Goal: Task Accomplishment & Management: Use online tool/utility

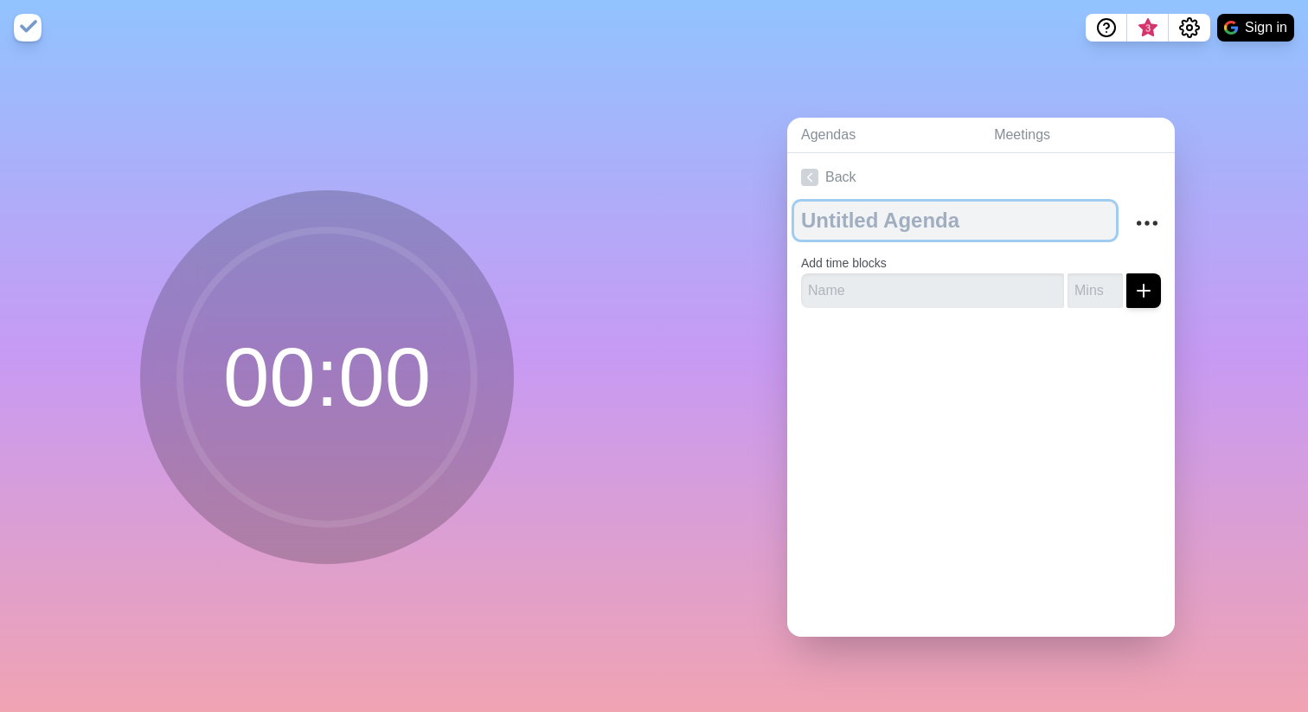
click at [899, 221] on textarea at bounding box center [955, 221] width 322 height 38
type textarea "[DATE]"
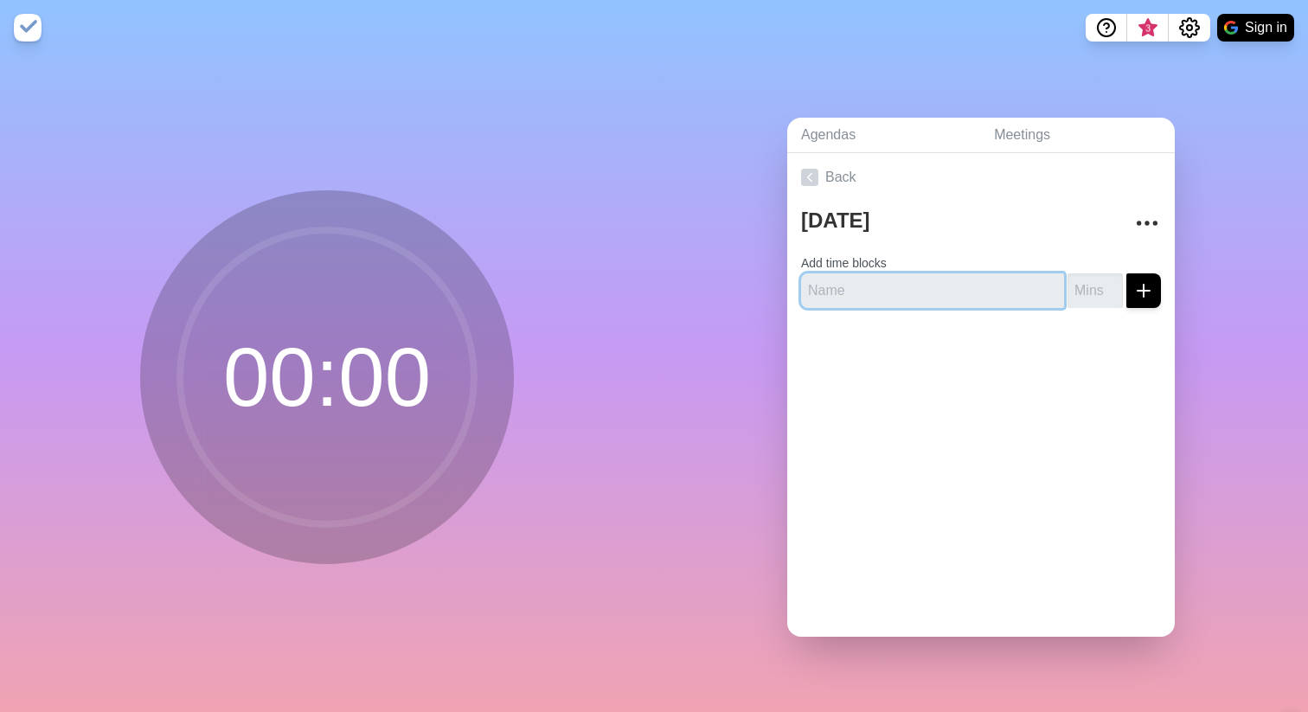
click at [848, 285] on input "text" at bounding box center [932, 290] width 263 height 35
type input "アーキJP"
click at [1126, 273] on button "submit" at bounding box center [1143, 290] width 35 height 35
type input "10"
click at [1126, 273] on button "submit" at bounding box center [1143, 290] width 35 height 35
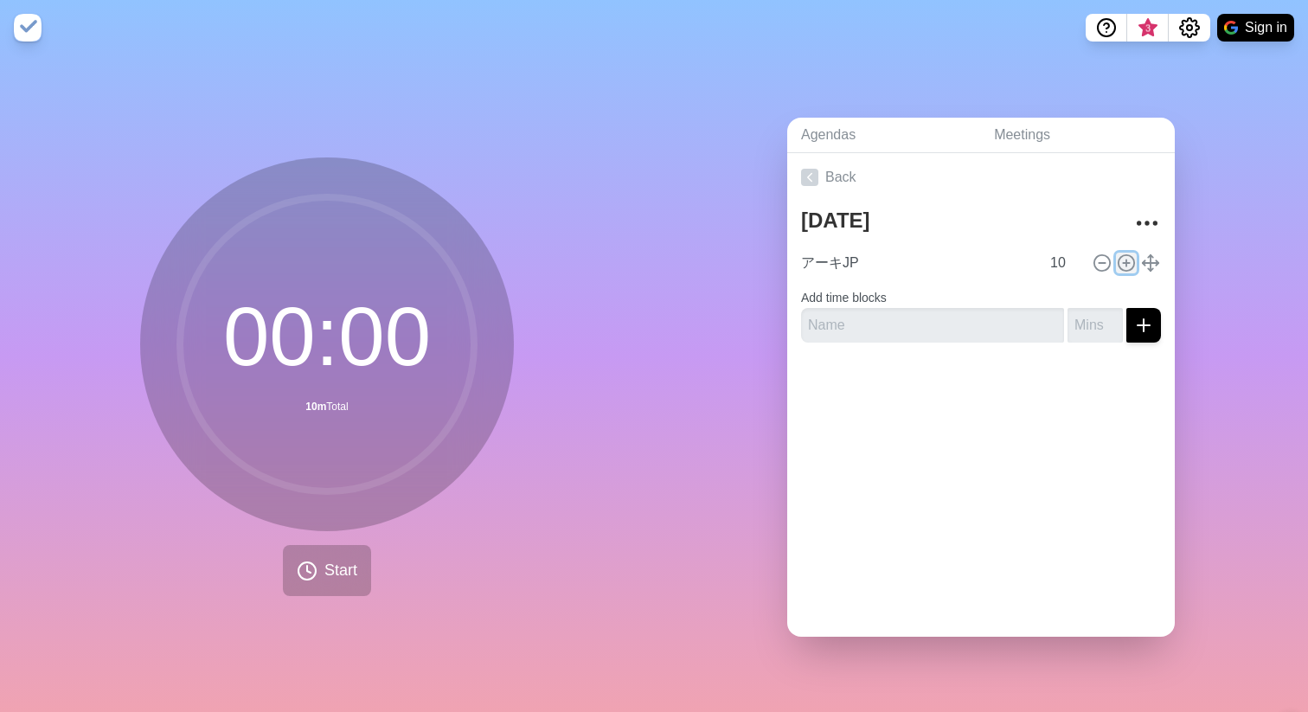
click at [1127, 262] on icon at bounding box center [1126, 262] width 19 height 19
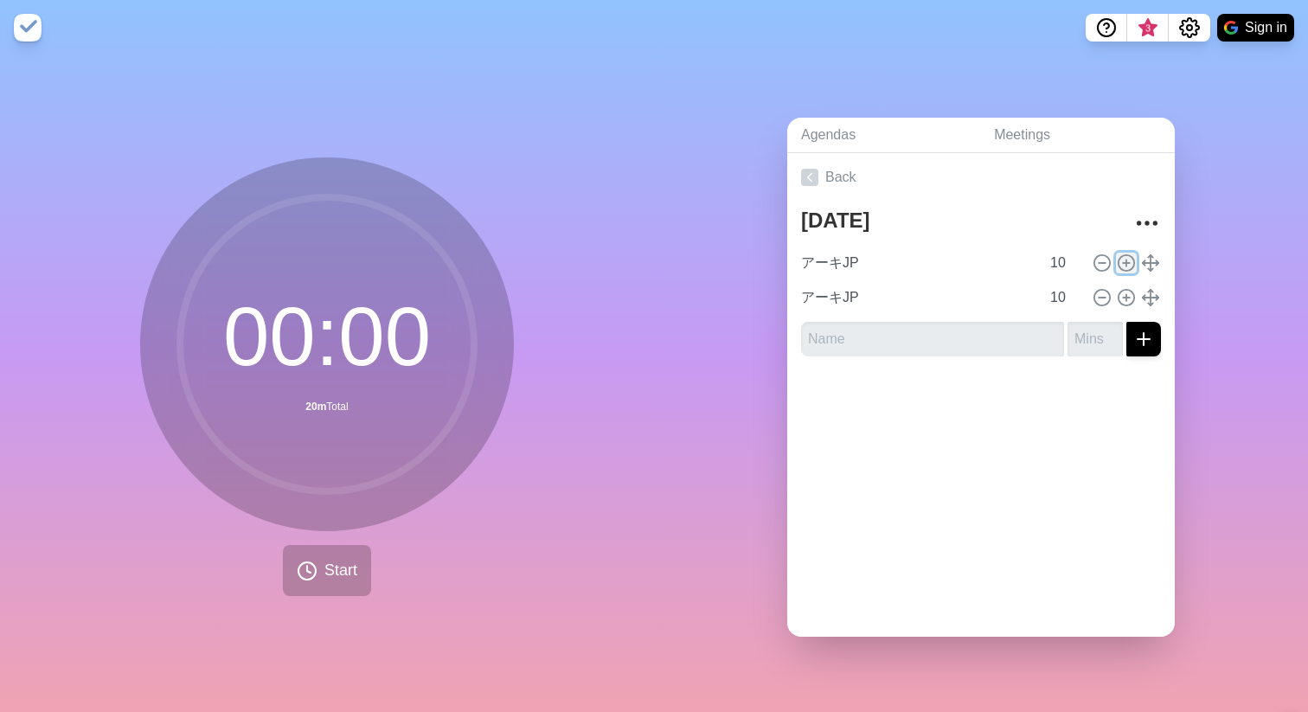
click at [1127, 262] on icon at bounding box center [1126, 262] width 19 height 19
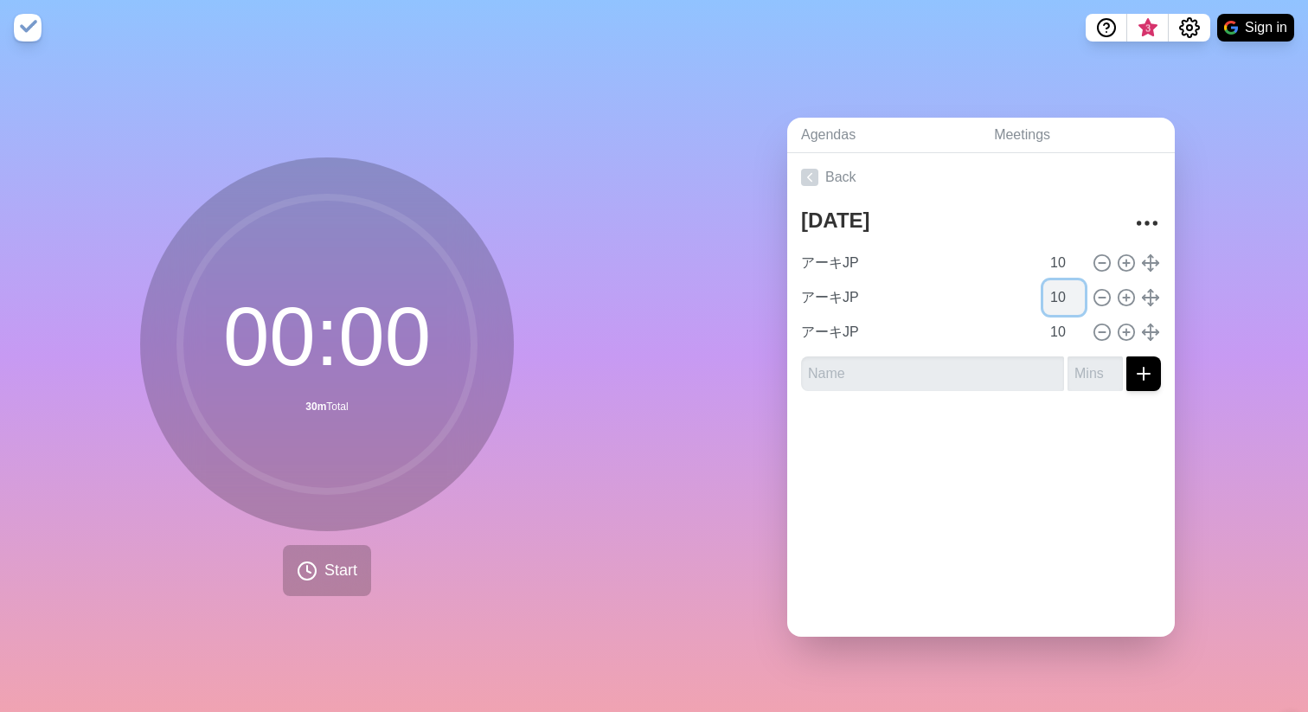
click at [1066, 298] on input "10" at bounding box center [1064, 297] width 42 height 35
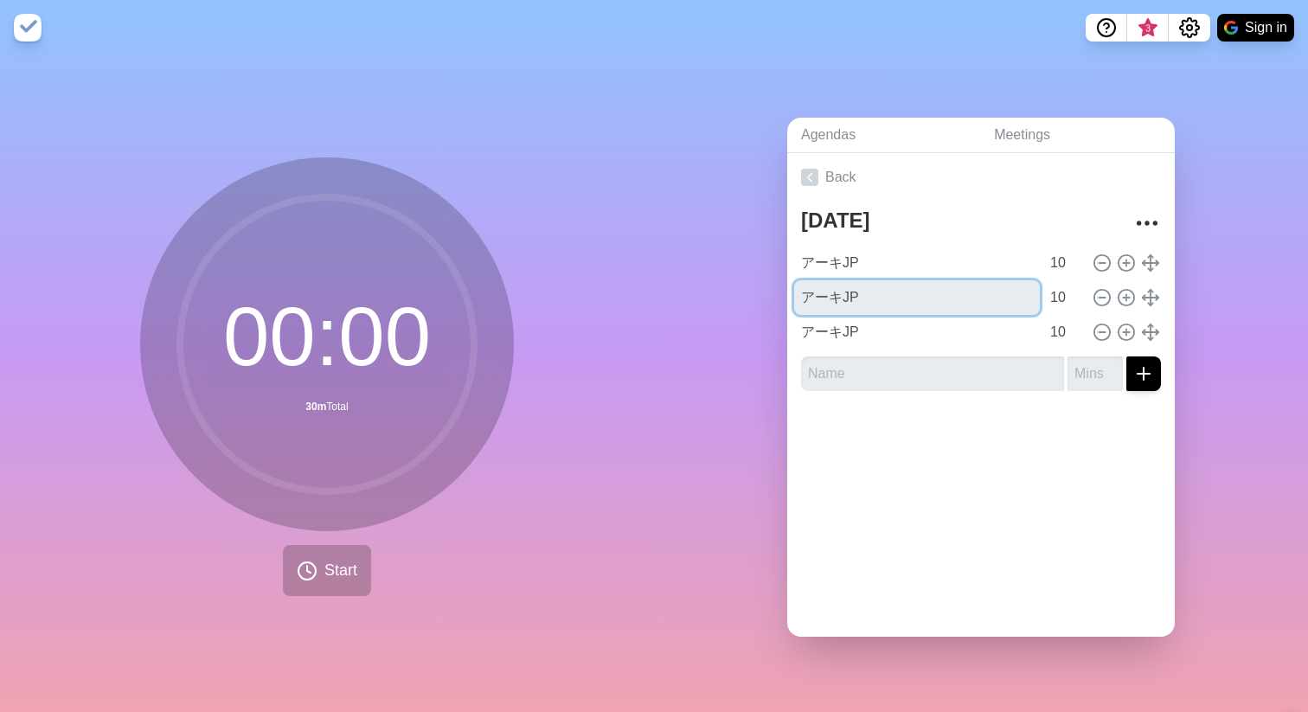
drag, startPoint x: 897, startPoint y: 310, endPoint x: 772, endPoint y: 288, distance: 126.6
click at [772, 288] on div "Agendas Meetings Back [DATE] アーキJP 10 アーキJP 10 アーキJP 10" at bounding box center [981, 383] width 654 height 656
type input "IS"
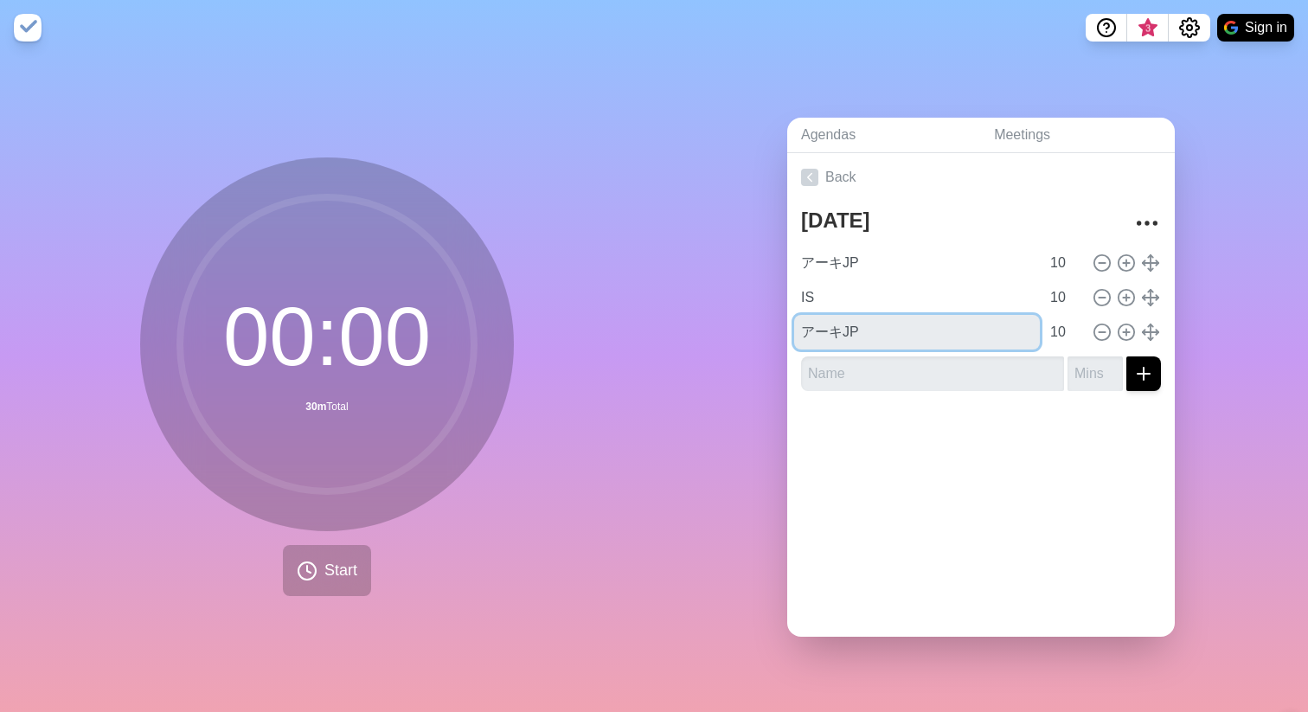
drag, startPoint x: 929, startPoint y: 337, endPoint x: 742, endPoint y: 340, distance: 186.8
click at [742, 340] on div "Agendas Meetings Back [DATE] アーキJP 10 IS 10 アーキJP 10" at bounding box center [981, 383] width 654 height 656
type input "スカパー"
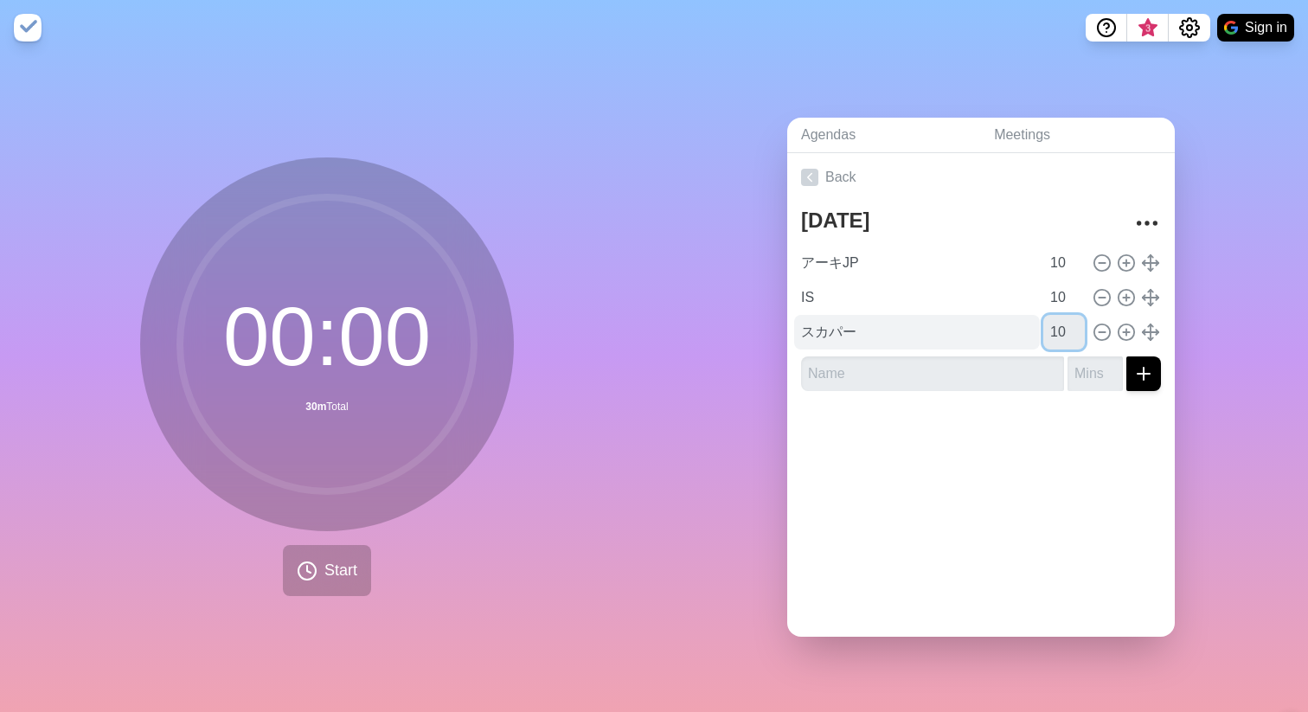
drag, startPoint x: 1063, startPoint y: 330, endPoint x: 1022, endPoint y: 330, distance: 40.6
click at [1022, 330] on div "スカパー 10" at bounding box center [981, 332] width 374 height 35
type input "5"
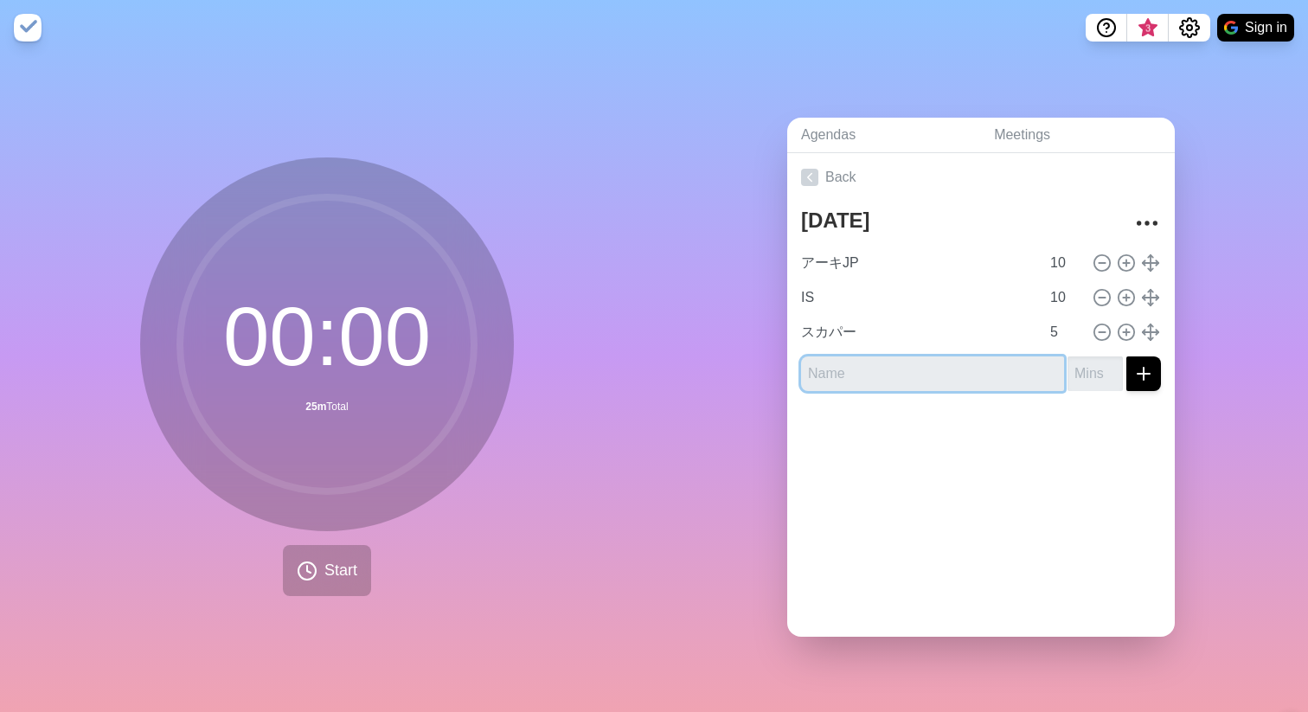
click at [874, 366] on input "text" at bounding box center [932, 373] width 263 height 35
type input "勤怠"
click at [1069, 371] on input "number" at bounding box center [1094, 373] width 55 height 35
type input "15"
click at [1126, 356] on button "submit" at bounding box center [1143, 373] width 35 height 35
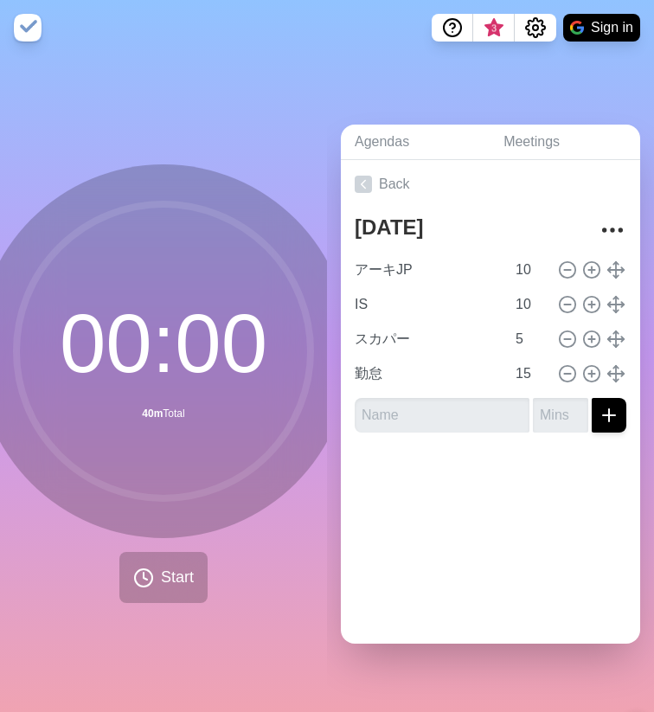
click at [235, 574] on div "00 : 00 40m Total Start" at bounding box center [164, 383] width 374 height 438
click at [186, 574] on span "Start" at bounding box center [177, 577] width 33 height 23
